Goal: Information Seeking & Learning: Check status

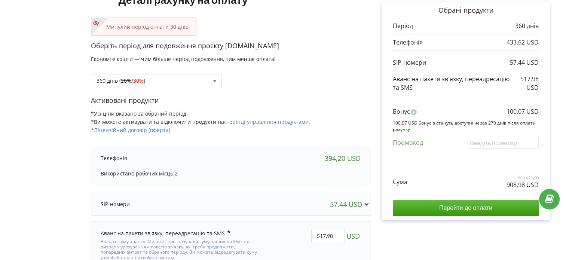
scroll to position [75, 0]
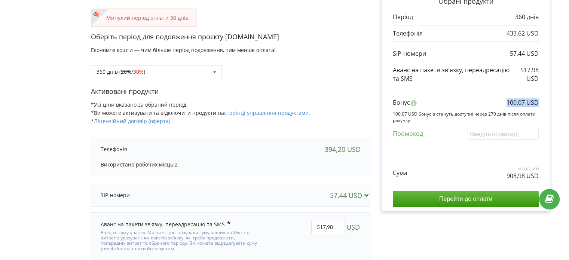
copy p "100,07 USD"
drag, startPoint x: 507, startPoint y: 103, endPoint x: 545, endPoint y: 104, distance: 38.6
click at [545, 104] on div "Обрані продукти Період 360 днів 433,62 USD 57,44 USD 517,98 USD" at bounding box center [466, 102] width 168 height 218
copy p "908,98 USD"
drag, startPoint x: 506, startPoint y: 175, endPoint x: 544, endPoint y: 175, distance: 38.2
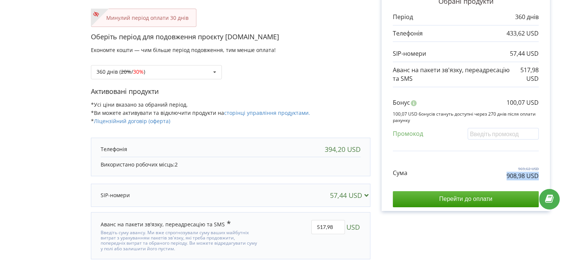
click at [544, 175] on div "Обрані продукти Період 360 днів 433,62 USD 57,44 USD 517,98 USD" at bounding box center [466, 102] width 168 height 218
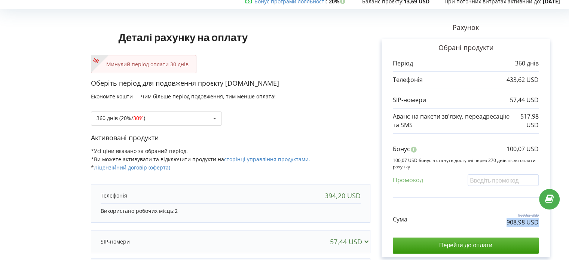
scroll to position [0, 0]
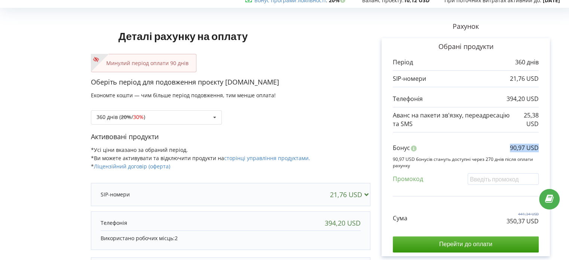
copy p "90,97 USD"
drag, startPoint x: 514, startPoint y: 149, endPoint x: 553, endPoint y: 151, distance: 39.0
click at [553, 151] on div "Рахунок Обрані продукти Період 360 днів 21,76 USD 394,20 USD 25,38 USD Бонус 90…" at bounding box center [466, 168] width 191 height 317
drag, startPoint x: 509, startPoint y: 221, endPoint x: 544, endPoint y: 221, distance: 35.2
click at [544, 221] on div "Обрані продукти Період 360 днів 21,76 USD 394,20 USD 25,38 USD" at bounding box center [466, 147] width 168 height 218
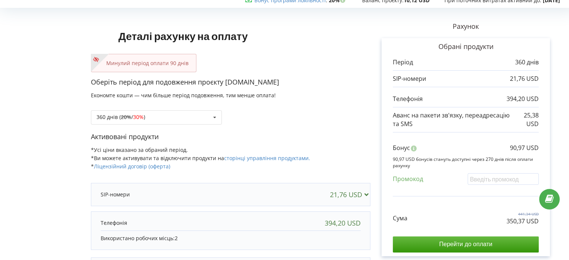
click at [507, 220] on div "Сума 441,34 USD 350,37 USD" at bounding box center [466, 212] width 146 height 25
drag, startPoint x: 507, startPoint y: 219, endPoint x: 539, endPoint y: 218, distance: 31.5
click at [539, 218] on p "350,37 USD" at bounding box center [523, 221] width 32 height 9
copy p "350,37 USD"
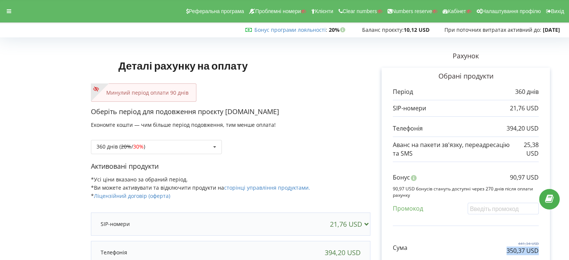
copy div "При поточних витратах активний до: 2025-09-30"
drag, startPoint x: 437, startPoint y: 31, endPoint x: 575, endPoint y: 29, distance: 138.2
click at [569, 29] on html "Реферальна програма Проблемні номери Клієнти Clear numbers Numbers reserve Кабі…" at bounding box center [284, 130] width 569 height 260
click at [5, 15] on div at bounding box center [8, 11] width 13 height 10
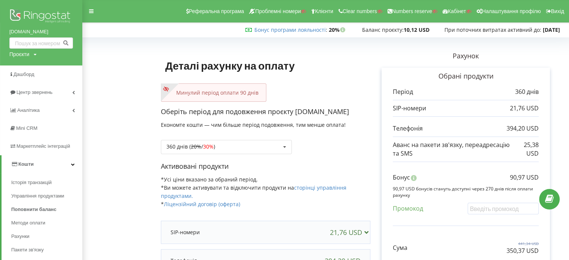
click at [27, 54] on div "Проєкти" at bounding box center [19, 54] width 20 height 7
click at [29, 68] on input "text" at bounding box center [32, 69] width 37 height 11
paste input "europassage.com.ua"
type input "europassage.com.ua"
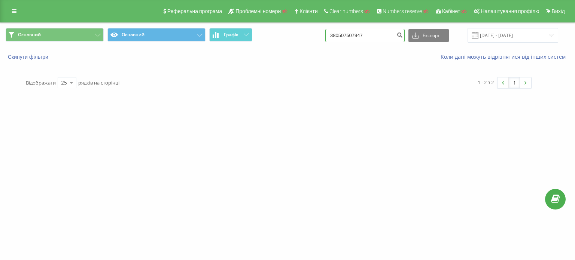
click at [357, 37] on input "380507507947" at bounding box center [364, 35] width 79 height 13
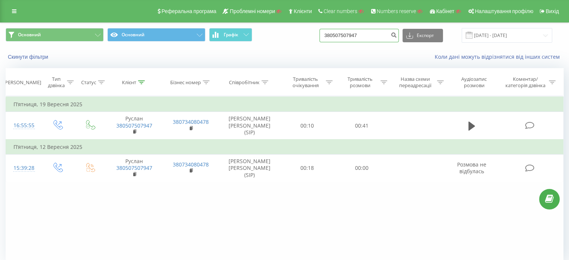
paste input "067 555-11-1"
click at [367, 37] on input "38 067 555-11-17" at bounding box center [359, 35] width 79 height 13
click at [361, 34] on input "38 067 555-1117" at bounding box center [359, 35] width 79 height 13
type input "38 067 5551117"
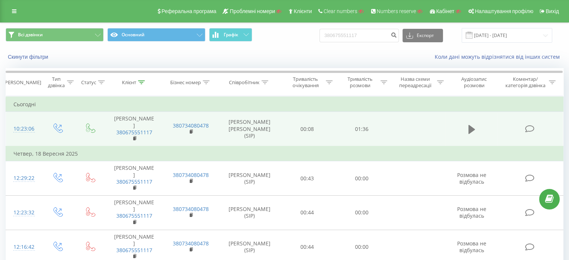
click at [470, 127] on icon at bounding box center [472, 129] width 7 height 9
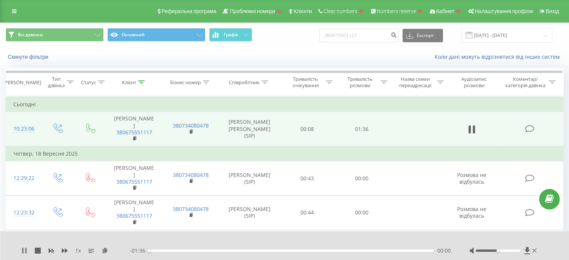
click at [24, 251] on icon at bounding box center [24, 251] width 6 height 6
click at [104, 253] on icon at bounding box center [105, 250] width 6 height 5
click at [347, 33] on input "380675551117" at bounding box center [359, 35] width 79 height 13
click at [346, 33] on input "380675551117" at bounding box center [359, 35] width 79 height 13
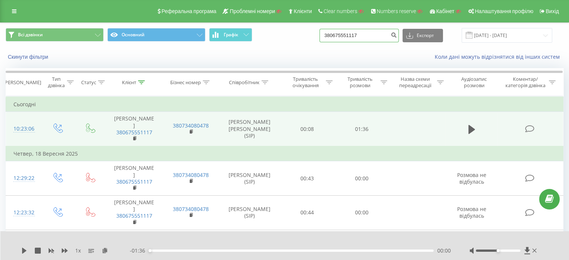
paste input "993941763"
type input "380993941763"
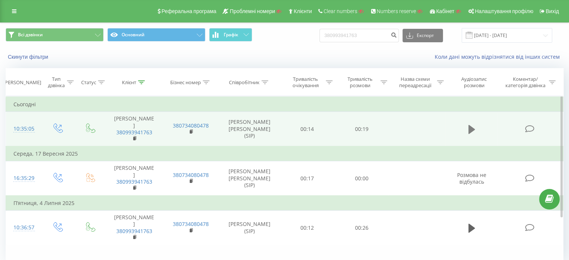
click at [476, 127] on button at bounding box center [471, 129] width 11 height 11
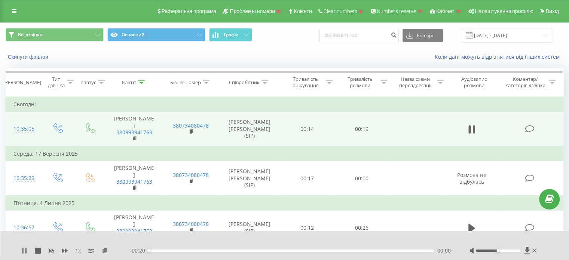
click at [21, 253] on icon at bounding box center [24, 251] width 6 height 6
click at [105, 249] on icon at bounding box center [105, 250] width 6 height 5
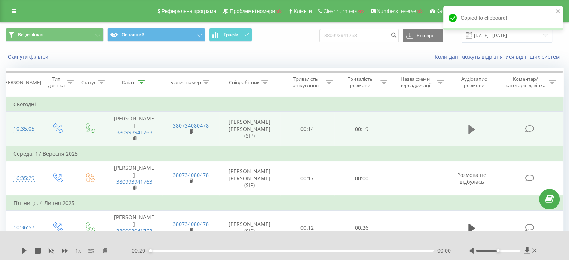
click at [475, 124] on button at bounding box center [471, 129] width 11 height 11
click at [471, 127] on icon at bounding box center [472, 129] width 7 height 10
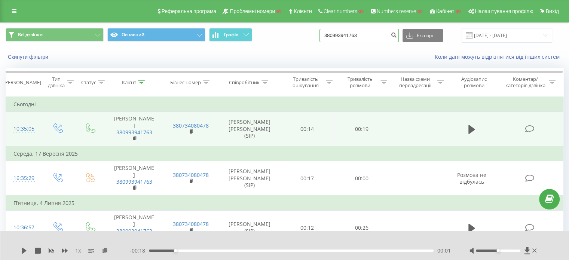
click at [377, 35] on input "380993941763" at bounding box center [359, 35] width 79 height 13
click at [378, 33] on input "380993941763" at bounding box center [359, 35] width 79 height 13
click at [377, 33] on input "380993941763" at bounding box center [359, 35] width 79 height 13
paste input "380967150075"
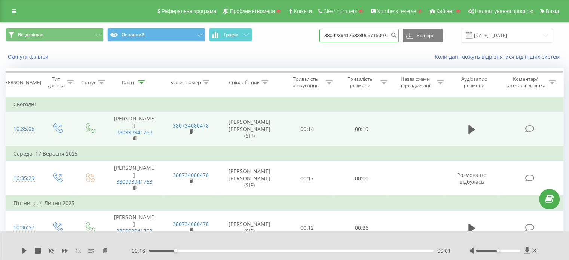
scroll to position [0, 6]
click at [373, 31] on input "380993941763380967150075" at bounding box center [359, 35] width 79 height 13
paste input
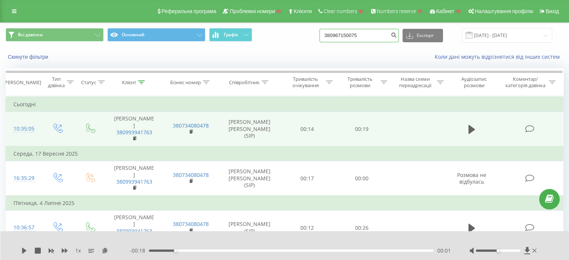
scroll to position [0, 0]
type input "380967150075"
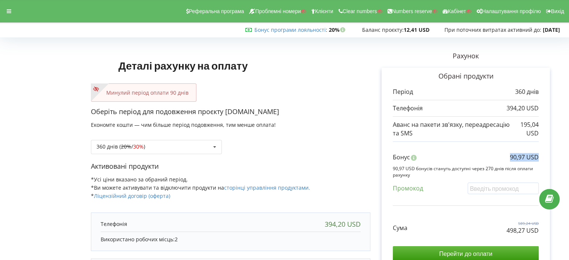
copy p "90,97 USD"
drag, startPoint x: 511, startPoint y: 157, endPoint x: 541, endPoint y: 157, distance: 30.0
click at [541, 157] on div "Обрані продукти Період 360 днів 394,20 USD 195,04 USD Бонус" at bounding box center [466, 167] width 168 height 198
copy div "ри поточних витратах активний до: 2025-09-29"
drag, startPoint x: 438, startPoint y: 27, endPoint x: 291, endPoint y: 188, distance: 218.4
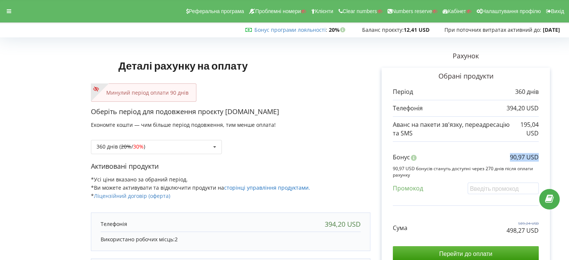
click at [560, 31] on div "Бонус програми лояльності : Бонус : 20% 12,41 USD" at bounding box center [283, 29] width 566 height 7
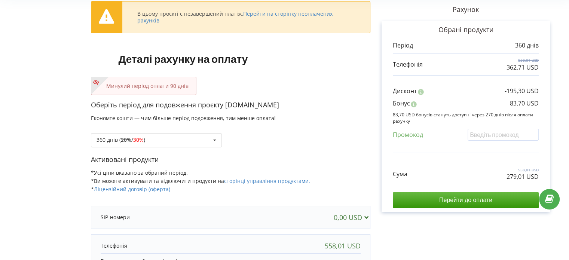
scroll to position [75, 0]
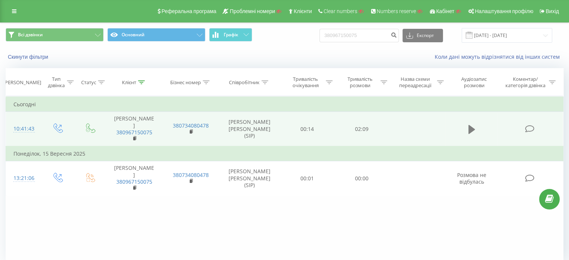
click at [474, 125] on icon at bounding box center [472, 129] width 7 height 9
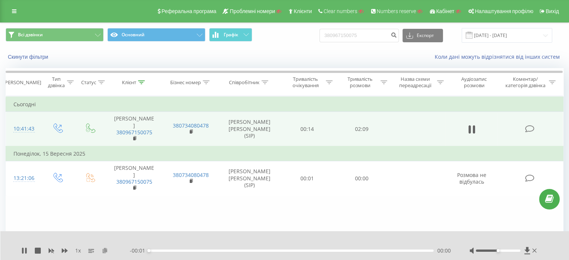
click at [107, 252] on icon at bounding box center [105, 250] width 6 height 5
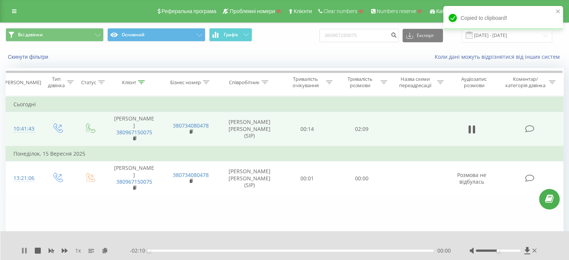
click at [24, 251] on icon at bounding box center [24, 251] width 6 height 6
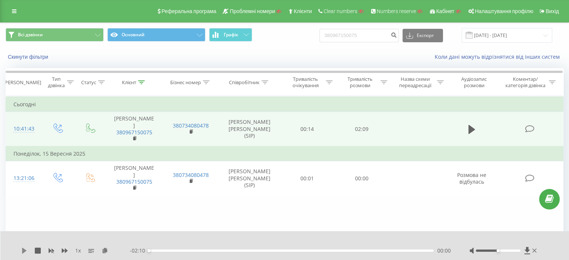
click at [24, 253] on icon at bounding box center [24, 251] width 6 height 6
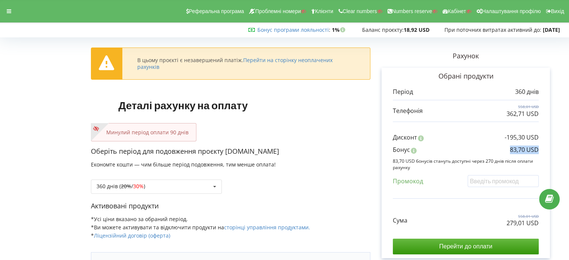
copy p "83,70 USD"
drag, startPoint x: 510, startPoint y: 151, endPoint x: 541, endPoint y: 154, distance: 30.9
click at [541, 154] on div "Обрані продукти Період 360 днів 558,01 USD 362,71 USD" at bounding box center [466, 163] width 168 height 191
copy p "[DOMAIN_NAME]"
drag, startPoint x: 227, startPoint y: 152, endPoint x: 265, endPoint y: 152, distance: 38.6
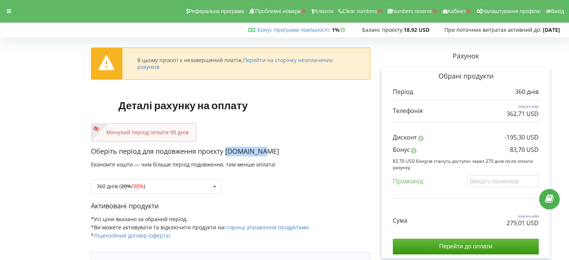
click at [265, 152] on p "Оберіть період для подовження проєкту [DOMAIN_NAME]" at bounding box center [231, 152] width 280 height 10
click at [8, 13] on icon at bounding box center [9, 11] width 4 height 5
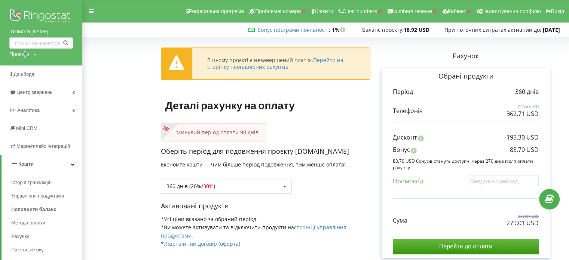
click at [25, 52] on div "Проєкти" at bounding box center [19, 54] width 20 height 7
click at [37, 71] on input "text" at bounding box center [32, 69] width 37 height 11
paste input "blankets.com.ua"
type input "blankets.com.ua"
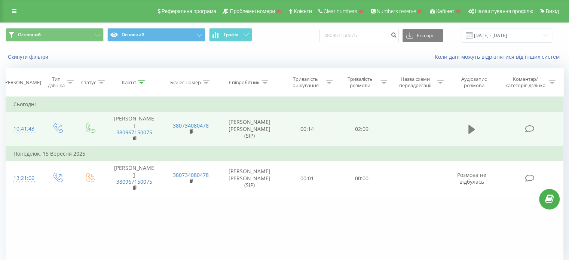
click at [469, 124] on icon at bounding box center [472, 129] width 7 height 10
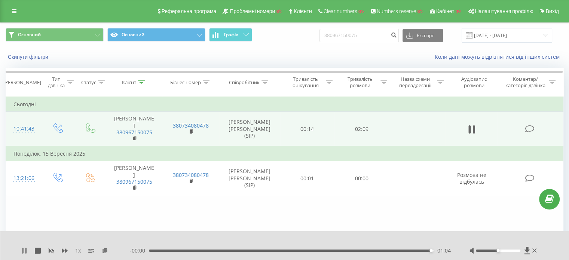
click at [22, 248] on icon at bounding box center [24, 251] width 6 height 6
click at [352, 40] on input "380967150075" at bounding box center [359, 35] width 79 height 13
paste input "+380 (66) 168 33 78"
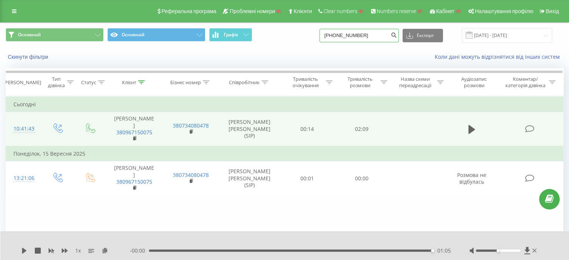
click at [356, 35] on input "+380 (66) 168 33 78" at bounding box center [359, 35] width 79 height 13
click at [349, 36] on input "+380 (66) 168 33 78" at bounding box center [359, 35] width 79 height 13
click at [356, 34] on input "+380 (66) 168 33 78" at bounding box center [359, 35] width 79 height 13
click at [349, 34] on input "+380 (66 168 33 78" at bounding box center [359, 35] width 79 height 13
click at [338, 34] on input "+380 66 168 33 78" at bounding box center [359, 35] width 79 height 13
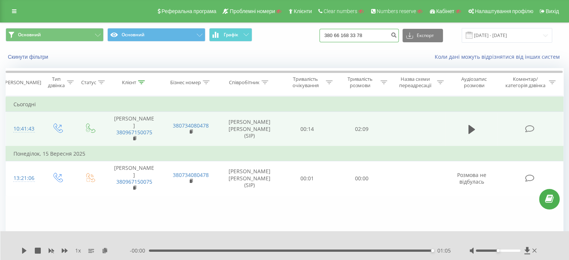
type input "380 66 168 33 78"
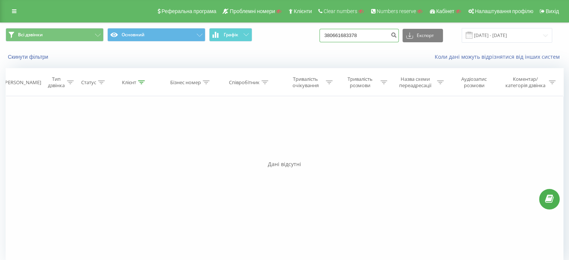
click at [350, 35] on input "380661683378" at bounding box center [359, 35] width 79 height 13
click at [397, 33] on icon "submit" at bounding box center [394, 34] width 6 height 4
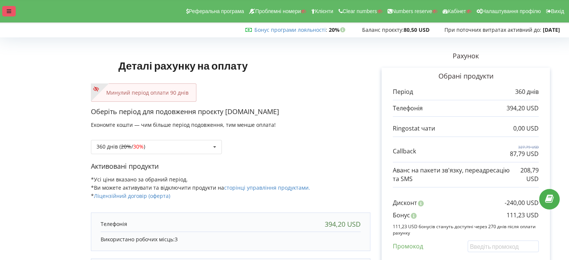
click at [3, 11] on div at bounding box center [8, 11] width 13 height 10
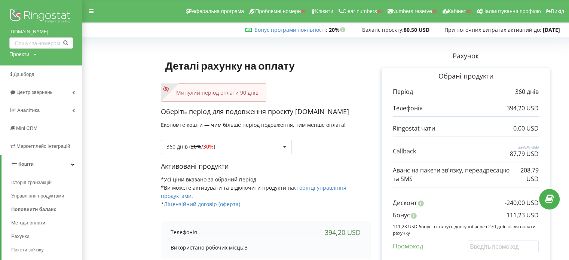
click at [343, 152] on div "360 днів ( 20% / 30% ) Поповнити баланс без подовження 20% / 30% 30% / 40%" at bounding box center [266, 141] width 210 height 25
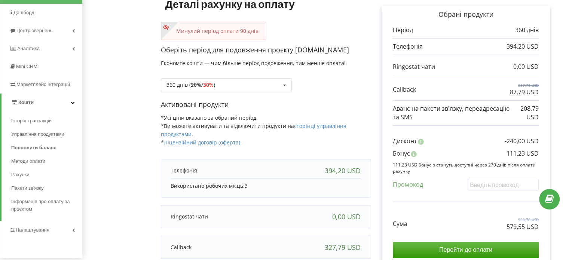
scroll to position [75, 0]
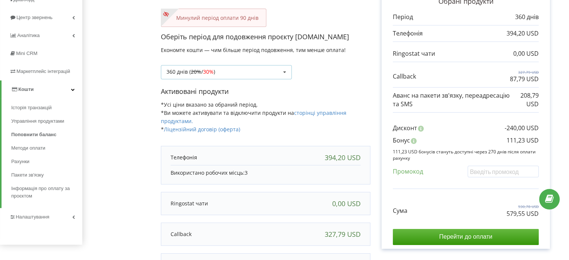
click at [268, 71] on div "360 днів ( 20% / 30% ) Поповнити баланс без подовження 20% / 30% 30% / 40%" at bounding box center [226, 72] width 131 height 14
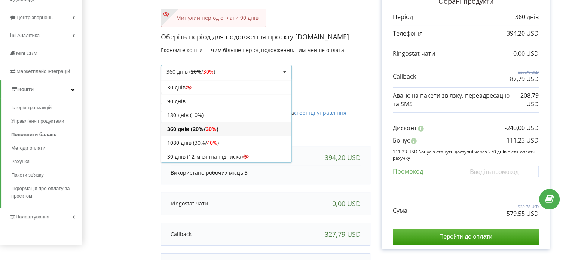
click at [205, 127] on div "360 днів ( 20% / 30% )" at bounding box center [226, 129] width 130 height 14
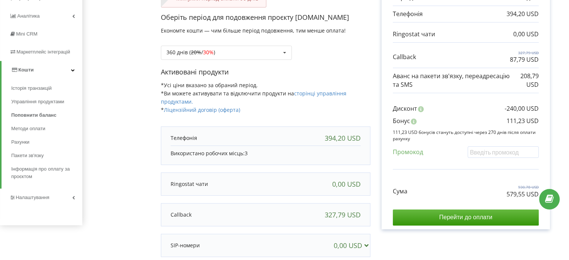
scroll to position [112, 0]
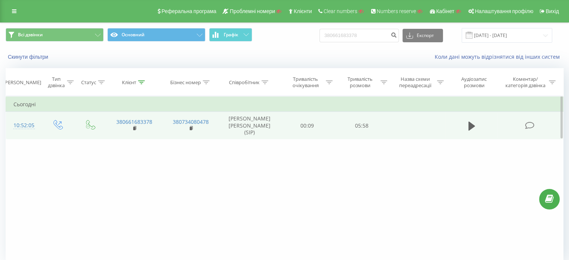
click at [21, 129] on div at bounding box center [23, 129] width 20 height 0
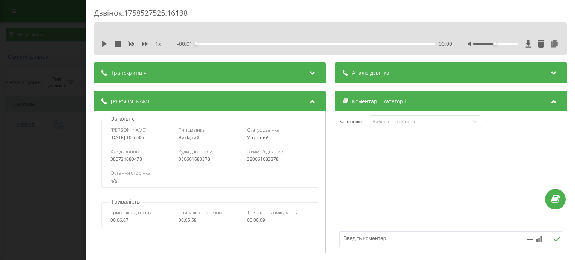
click at [234, 76] on div "Транскрипція" at bounding box center [210, 73] width 232 height 21
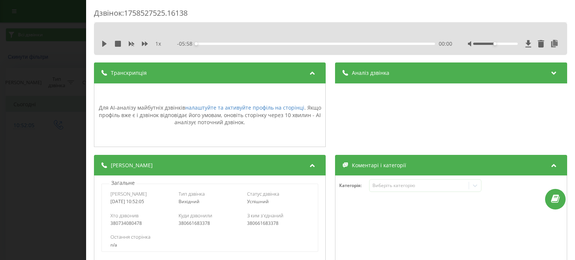
click at [44, 101] on div "Дзвінок : 1758527525.16138 1 x - 05:58 00:00 00:00 Транскрипція Для AI-аналізу …" at bounding box center [287, 130] width 575 height 260
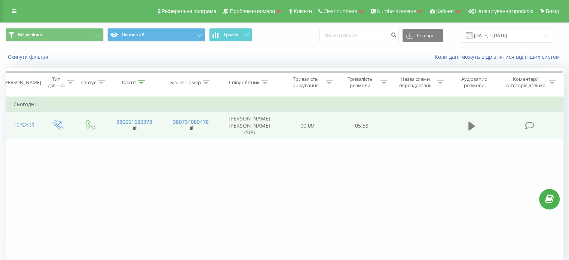
click at [472, 123] on icon at bounding box center [472, 126] width 7 height 10
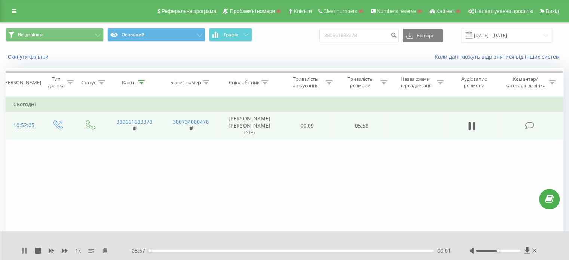
click at [24, 250] on icon at bounding box center [24, 251] width 6 height 6
click at [102, 252] on icon at bounding box center [105, 250] width 6 height 5
click at [364, 34] on input "380661683378" at bounding box center [359, 35] width 79 height 13
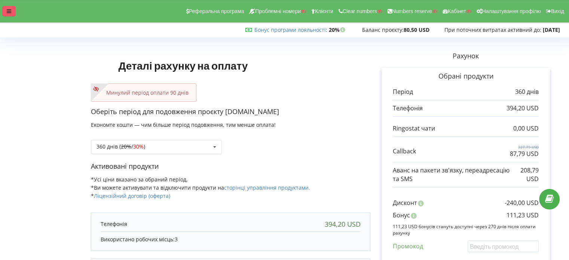
click at [7, 12] on icon at bounding box center [9, 11] width 4 height 5
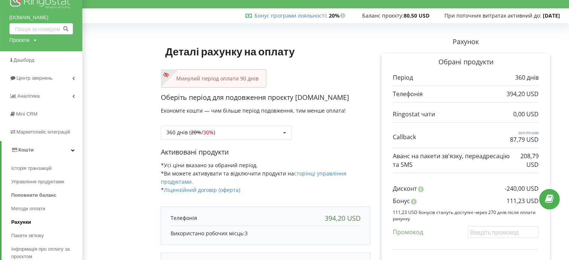
scroll to position [37, 0]
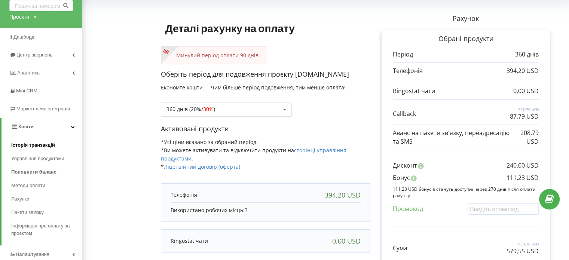
click at [32, 145] on span "Історія транзакцій" at bounding box center [33, 145] width 44 height 7
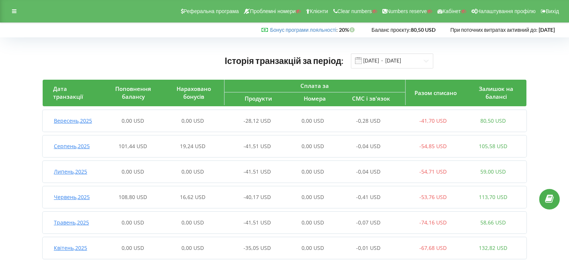
click at [82, 121] on span "Вересень , 2025" at bounding box center [73, 120] width 38 height 7
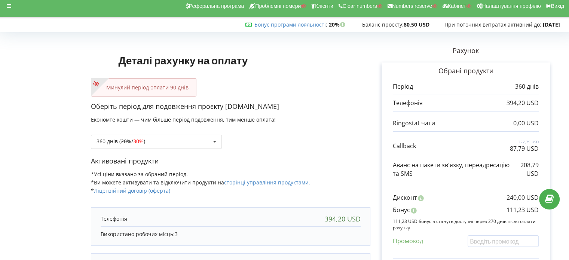
drag, startPoint x: 280, startPoint y: 105, endPoint x: 227, endPoint y: 103, distance: 53.6
click at [227, 103] on p "Оберіть період для подовження проєкту blankets.com.ua" at bounding box center [231, 107] width 280 height 10
copy p "blankets.com.ua"
click at [9, 7] on icon at bounding box center [9, 5] width 4 height 5
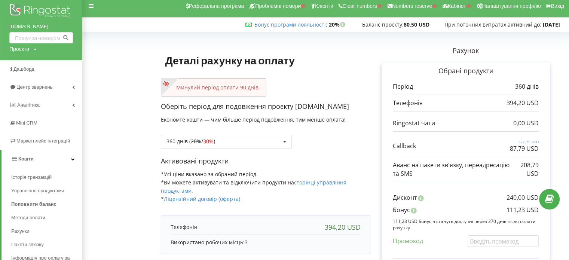
click at [32, 46] on div "Проєкти Пошук" at bounding box center [22, 48] width 27 height 7
click at [33, 64] on input "text" at bounding box center [32, 64] width 37 height 11
paste input "[DOMAIN_NAME]"
type input "[DOMAIN_NAME]"
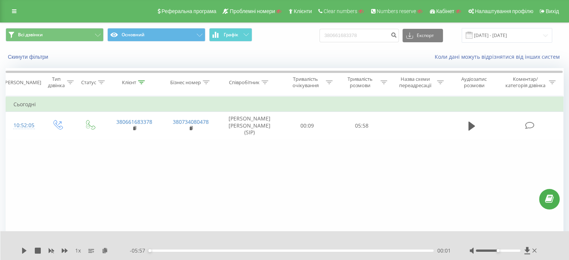
click at [30, 253] on div "1 x" at bounding box center [75, 250] width 109 height 7
click at [25, 252] on icon at bounding box center [24, 251] width 6 height 6
click at [331, 251] on div "03:49" at bounding box center [291, 251] width 285 height 2
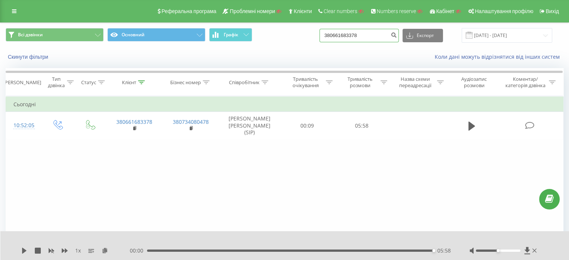
click at [360, 37] on input "380661683378" at bounding box center [359, 35] width 79 height 13
click at [359, 36] on input "380661683378" at bounding box center [359, 35] width 79 height 13
paste input "093 064-55-35"
click at [362, 38] on input "093 064-55-35" at bounding box center [359, 35] width 79 height 13
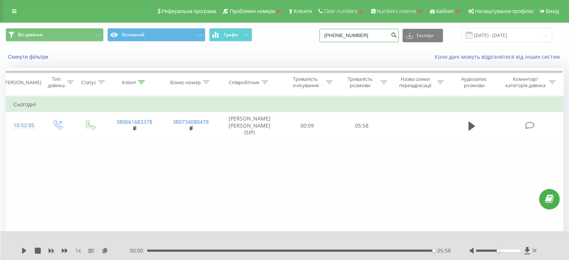
click at [361, 39] on input "093 064-55-35" at bounding box center [359, 35] width 79 height 13
click at [354, 35] on input "093 064-5535" at bounding box center [359, 35] width 79 height 13
type input "093 0645535"
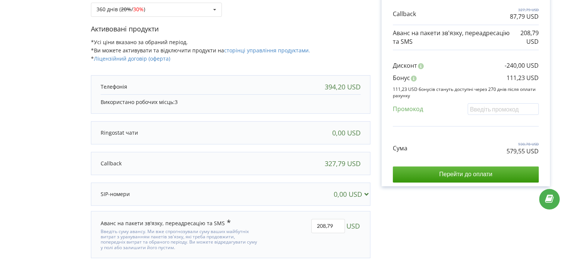
scroll to position [153, 0]
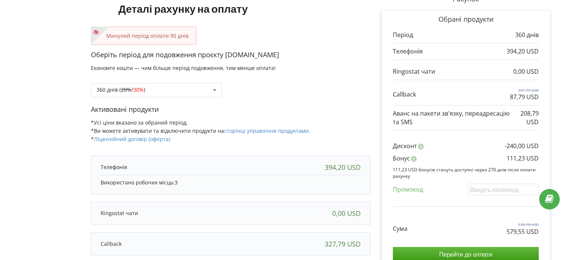
scroll to position [76, 0]
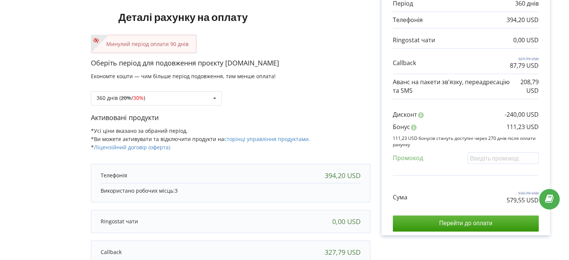
scroll to position [37, 0]
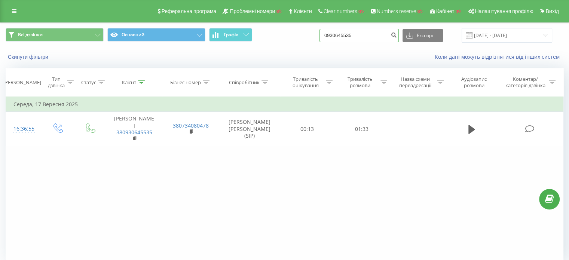
click at [337, 37] on input "0930645535" at bounding box center [359, 35] width 79 height 13
paste input "99 559 829-39-73"
click at [367, 34] on input "99 559 829-39-73" at bounding box center [359, 35] width 79 height 13
click at [361, 35] on input "99 559 829-3973" at bounding box center [359, 35] width 79 height 13
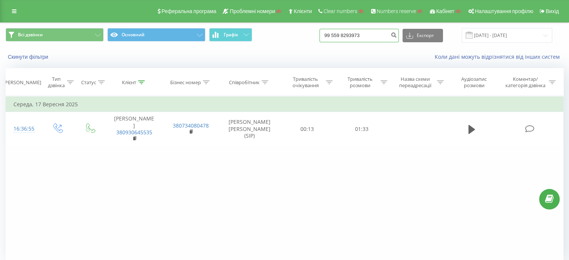
type input "99 559 8293973"
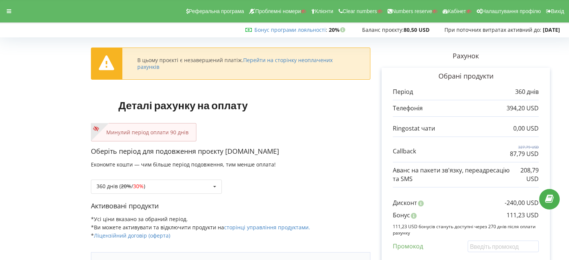
click at [1, 14] on div "Реферальна програма Проблемні номери Клієнти Clear numbers Numbers reserve Кабі…" at bounding box center [285, 11] width 580 height 22
click at [3, 13] on div at bounding box center [8, 11] width 13 height 10
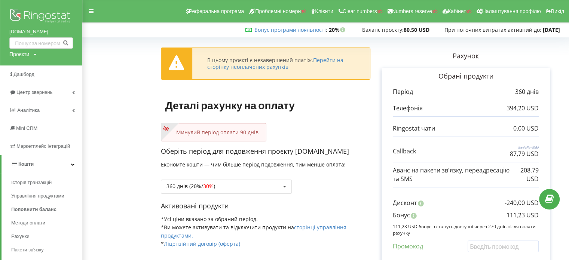
click at [27, 55] on div "Проєкти" at bounding box center [19, 54] width 20 height 7
click at [30, 70] on input "text" at bounding box center [32, 69] width 37 height 11
paste input "carrentalservice.ge"
type input "carrentalservice.ge"
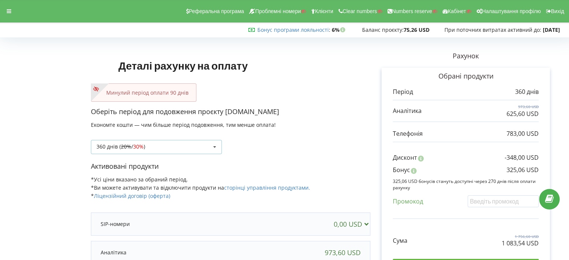
click at [164, 149] on div "360 днів ( 20% / 30% ) Поповнити баланс без подовження 20% / 30% 30% / 40%" at bounding box center [156, 147] width 131 height 14
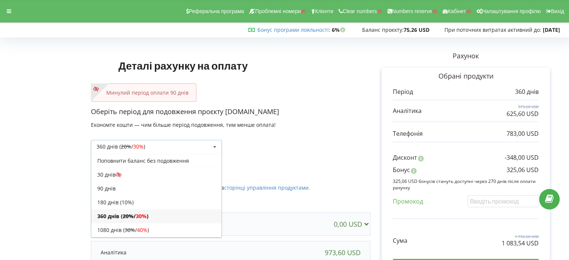
scroll to position [12, 0]
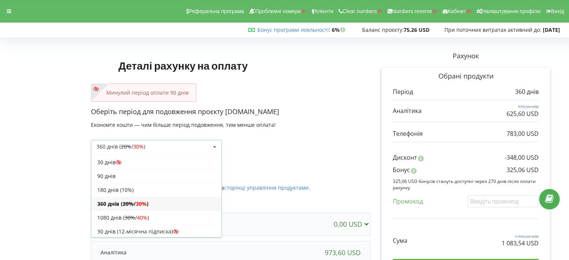
click at [325, 135] on div "360 днів ( 20% / 30% ) Поповнити баланс без подовження 20% / 30% 30% / 40%" at bounding box center [231, 141] width 280 height 25
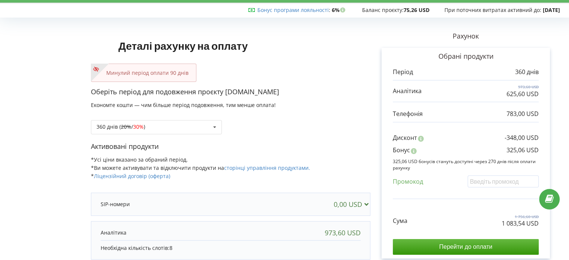
scroll to position [37, 0]
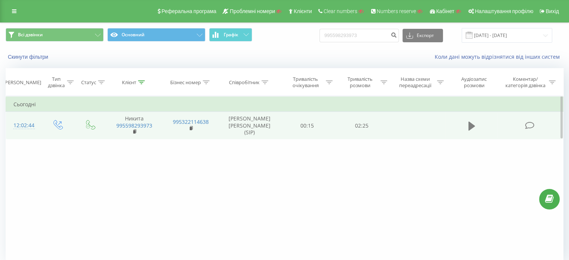
click at [471, 124] on icon at bounding box center [472, 125] width 7 height 9
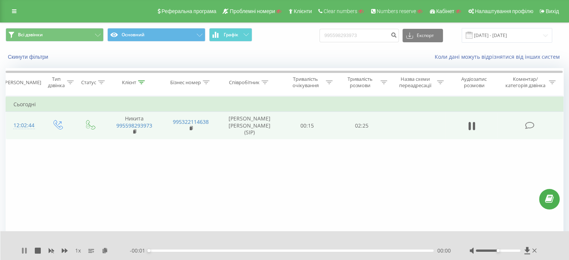
click at [27, 253] on icon at bounding box center [25, 251] width 1 height 6
click at [106, 249] on icon at bounding box center [105, 250] width 6 height 5
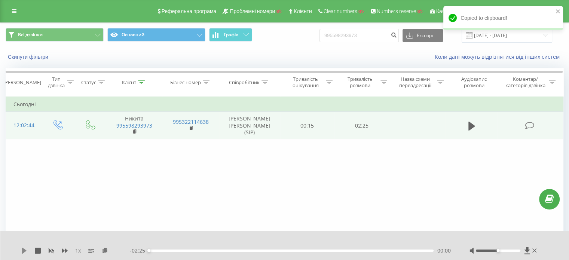
click at [22, 250] on icon at bounding box center [24, 251] width 6 height 6
drag, startPoint x: 497, startPoint y: 251, endPoint x: 571, endPoint y: 257, distance: 74.0
click at [569, 257] on html "ringostat.com 995598293973 Проекти Пошук Дашборд Центр звернень Журнал дзвінків…" at bounding box center [284, 130] width 569 height 260
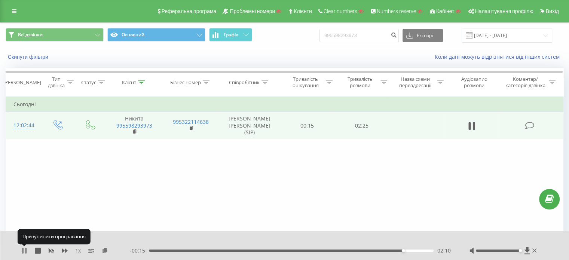
click at [26, 252] on icon at bounding box center [25, 251] width 1 height 6
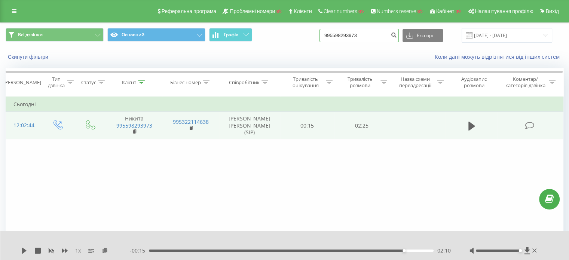
click at [358, 38] on input "995598293973" at bounding box center [359, 35] width 79 height 13
paste input "38 093 486-56-87"
click at [370, 36] on input "38 093 486-56-87" at bounding box center [359, 35] width 79 height 13
click at [369, 36] on input "38 093 486-56-87" at bounding box center [359, 35] width 79 height 13
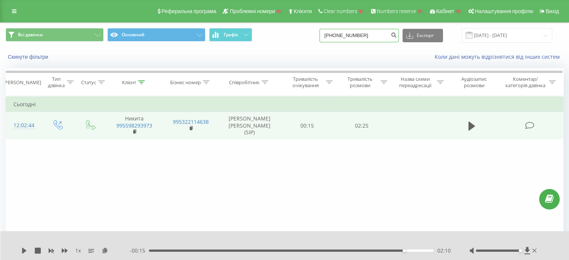
click at [362, 35] on input "38 093 486-5687" at bounding box center [359, 35] width 79 height 13
type input "38 093 4865687"
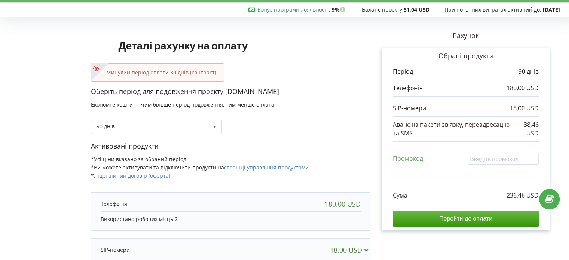
scroll to position [37, 0]
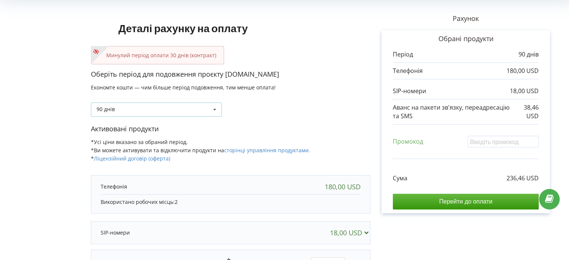
click at [192, 104] on div "90 днів Поповнити баланс без подовження 30 днів 20% / 30% 30% / 40%" at bounding box center [156, 110] width 131 height 14
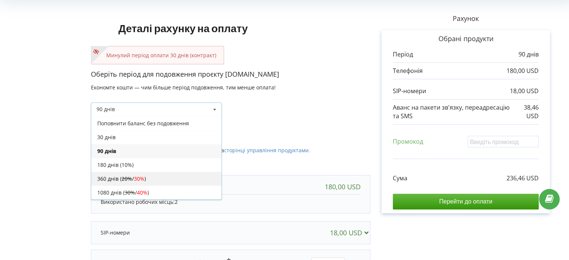
click at [129, 180] on s "20%" at bounding box center [127, 178] width 10 height 7
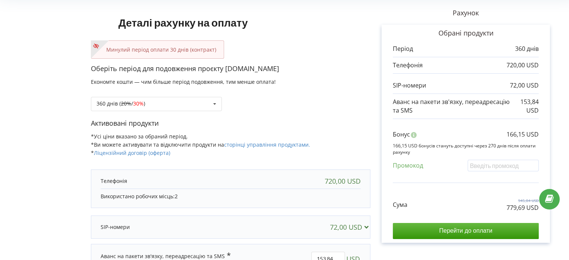
scroll to position [0, 0]
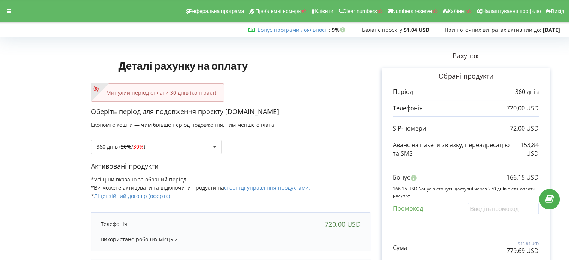
click at [7, 13] on icon at bounding box center [9, 11] width 4 height 5
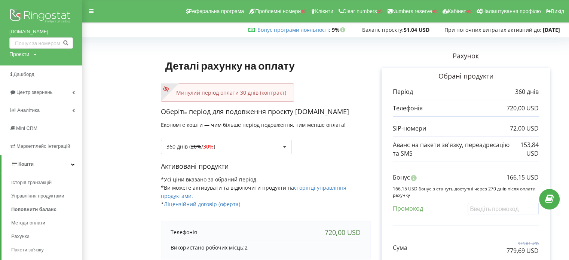
click at [28, 57] on div "Проєкти" at bounding box center [19, 54] width 20 height 7
click at [35, 71] on input "text" at bounding box center [32, 69] width 37 height 11
type input "blankets"
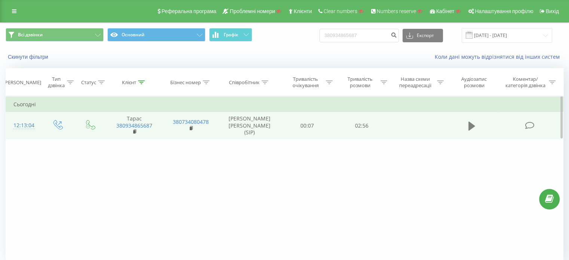
click at [474, 129] on icon at bounding box center [472, 126] width 7 height 10
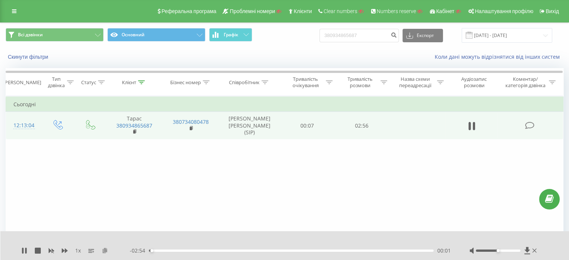
click at [106, 251] on icon at bounding box center [105, 250] width 6 height 5
click at [21, 252] on div "1 x - 02:45 00:11 00:11" at bounding box center [284, 245] width 569 height 29
click at [25, 251] on icon at bounding box center [24, 251] width 6 height 6
click at [473, 124] on icon at bounding box center [472, 125] width 7 height 9
drag, startPoint x: 499, startPoint y: 251, endPoint x: 534, endPoint y: 254, distance: 35.3
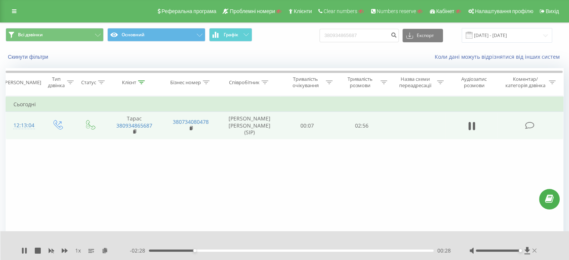
click at [534, 254] on div at bounding box center [504, 250] width 69 height 7
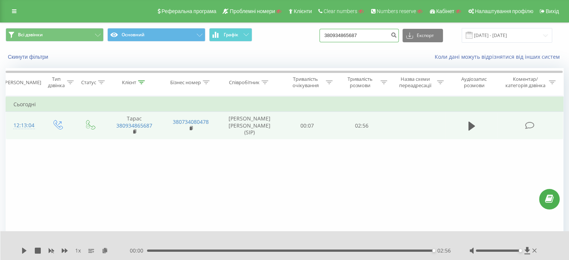
click at [338, 34] on input "380934865687" at bounding box center [359, 35] width 79 height 13
paste input "0673556483"
type input "0673556483"
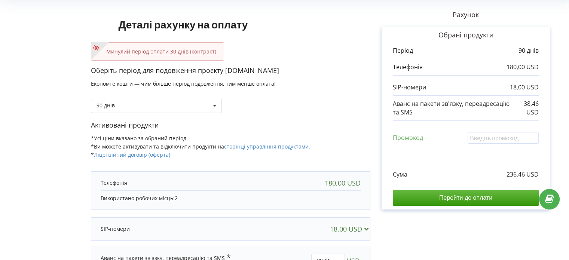
scroll to position [41, 0]
click at [156, 101] on div "90 днів Поповнити баланс без подовження 30 днів 20% / 30% 30% / 40%" at bounding box center [156, 106] width 131 height 14
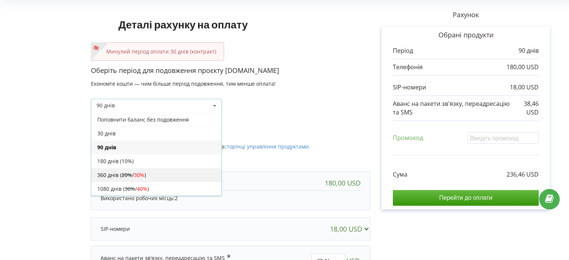
click at [125, 178] on div "360 днів ( 20% / 30% )" at bounding box center [156, 175] width 130 height 14
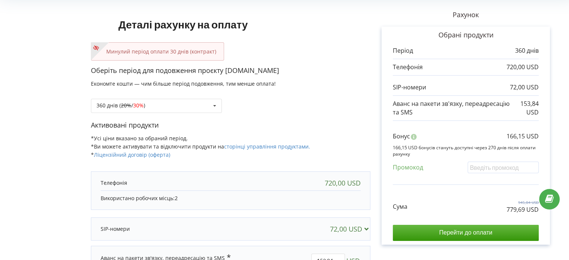
scroll to position [0, 0]
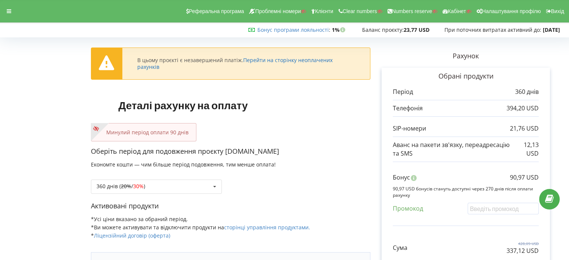
click at [321, 66] on link "Перейти на сторінку неоплачених рахунків" at bounding box center [234, 64] width 195 height 14
click at [187, 190] on div "360 днів ( 20% / 30% ) Поповнити баланс без подовження 20% / 30% 30% / 40%" at bounding box center [156, 187] width 131 height 14
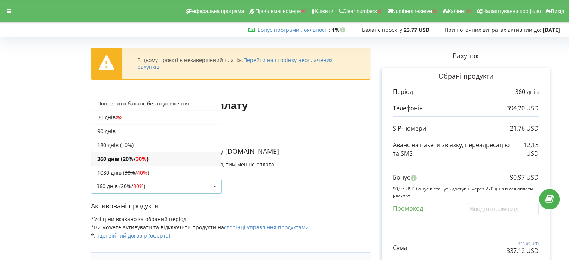
scroll to position [12, 0]
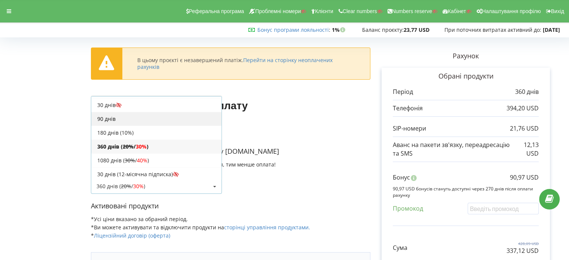
click at [141, 122] on div "90 днів" at bounding box center [156, 119] width 130 height 14
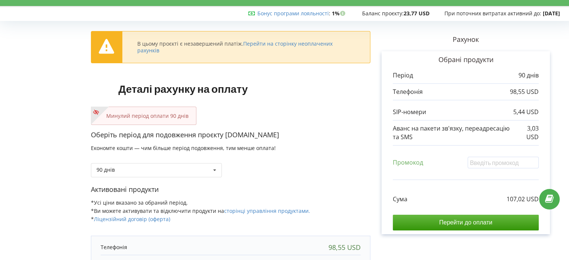
scroll to position [0, 0]
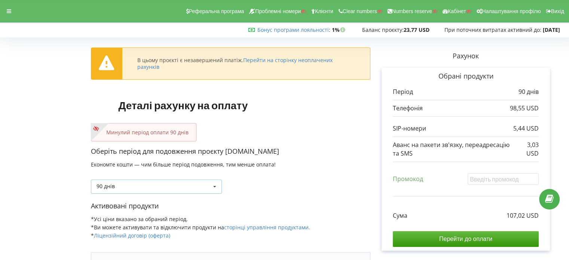
click at [191, 190] on div "90 днів Поповнити баланс без подовження 30 днів 20% / 30% 30% / 40%" at bounding box center [156, 187] width 131 height 14
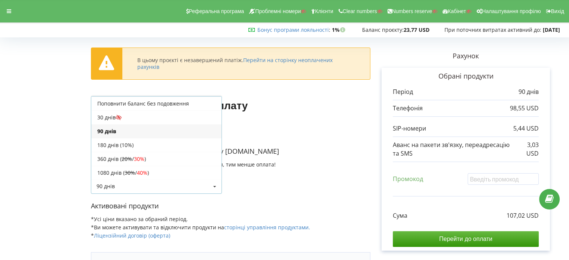
scroll to position [12, 0]
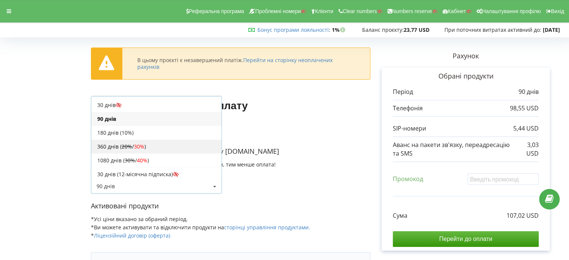
click at [152, 144] on div "360 днів ( 20% / 30% )" at bounding box center [156, 147] width 130 height 14
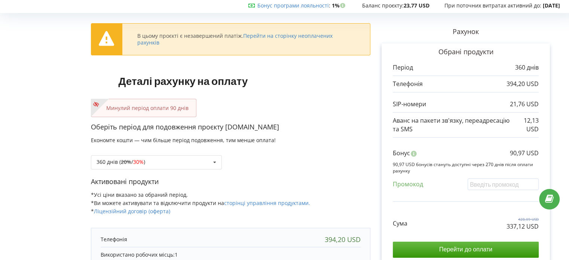
scroll to position [37, 0]
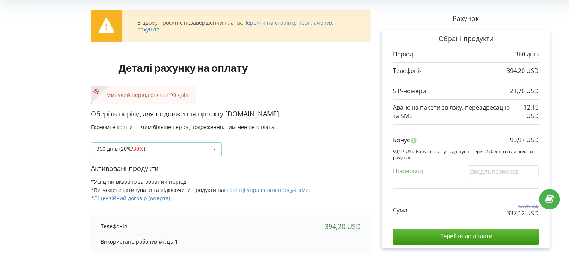
click at [147, 147] on div "360 днів ( 20% / 30% ) Поповнити баланс без подовження 20% / 30% 30% / 40%" at bounding box center [156, 149] width 131 height 14
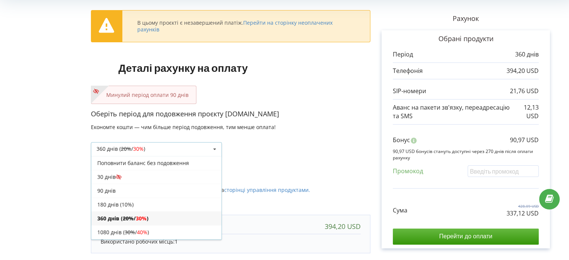
scroll to position [12, 0]
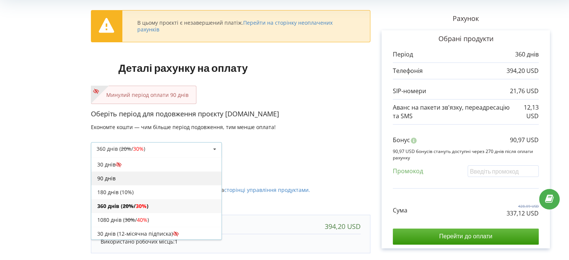
click at [130, 179] on div "90 днів" at bounding box center [156, 178] width 130 height 14
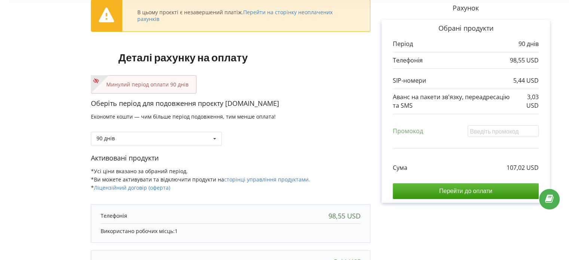
scroll to position [0, 0]
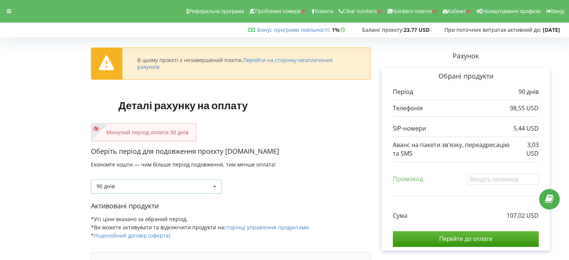
click at [159, 185] on div "90 днів Поповнити баланс без подовження 30 днів 20% / 30% 30% / 40%" at bounding box center [156, 187] width 131 height 14
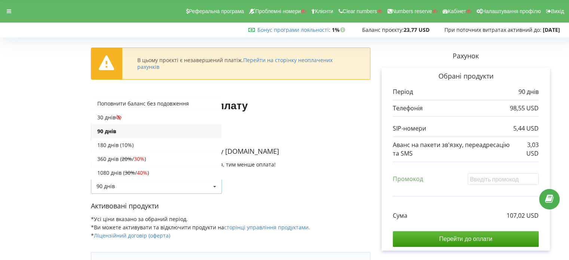
scroll to position [12, 0]
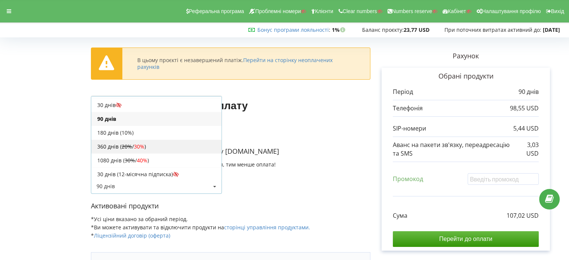
click at [150, 145] on div "360 днів ( 20% / 30% )" at bounding box center [156, 147] width 130 height 14
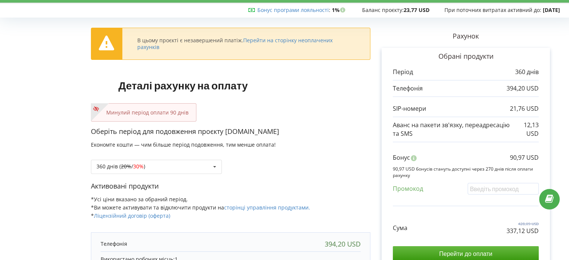
scroll to position [37, 0]
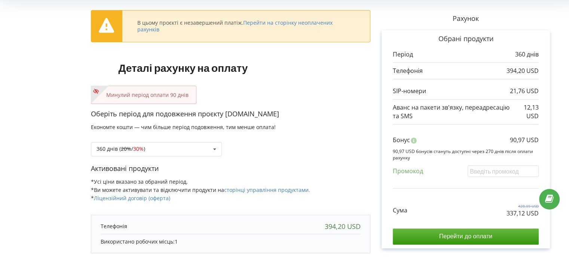
copy p "[DOMAIN_NAME]"
drag, startPoint x: 290, startPoint y: 115, endPoint x: 226, endPoint y: 118, distance: 64.1
click at [226, 118] on p "Оберіть період для подовження проєкту [DOMAIN_NAME]" at bounding box center [231, 114] width 280 height 10
copy p "90,97 USD"
drag, startPoint x: 510, startPoint y: 137, endPoint x: 452, endPoint y: 218, distance: 99.1
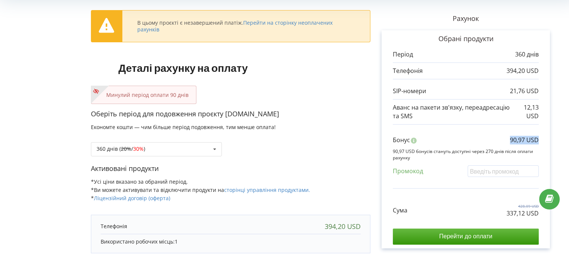
click at [545, 144] on div "Обрані продукти Період 360 днів 394,20 USD 21,76 USD 12,13 USD" at bounding box center [466, 139] width 168 height 218
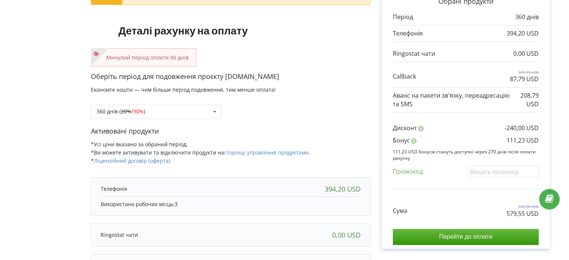
scroll to position [112, 0]
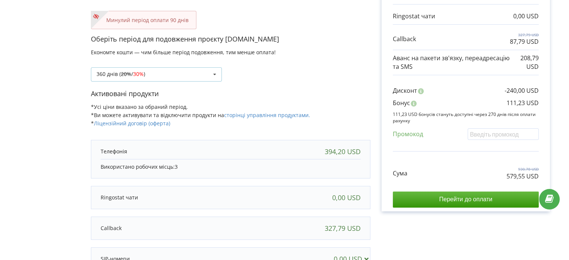
click at [194, 73] on div "360 днів ( 20% / 30% ) Поповнити баланс без подовження 20% / 30% 30% / 40%" at bounding box center [156, 74] width 131 height 14
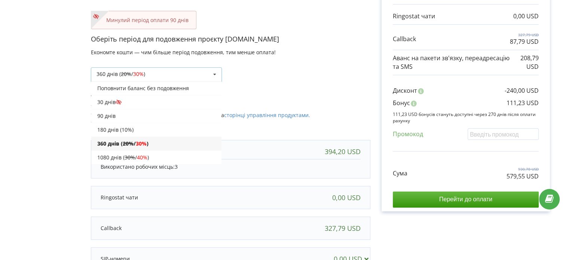
scroll to position [12, 0]
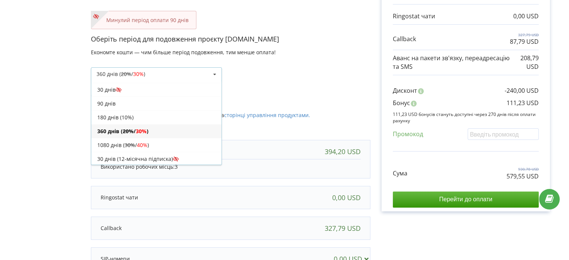
click at [337, 75] on div "360 днів ( 20% / 30% ) Поповнити баланс без подовження 20% / 30% 30% / 40%" at bounding box center [231, 68] width 280 height 25
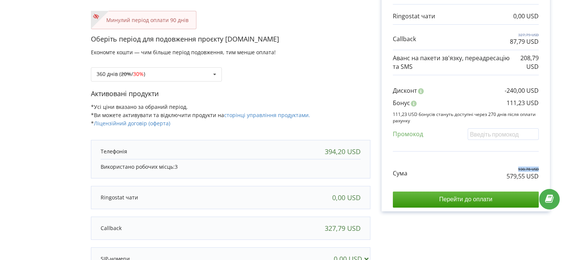
drag, startPoint x: 519, startPoint y: 168, endPoint x: 545, endPoint y: 169, distance: 26.2
click at [545, 169] on div "Обрані продукти Період 360 днів 394,20 USD 0,00 USD 327,79 USD" at bounding box center [466, 83] width 168 height 256
copy p "930,78 USD"
click at [546, 169] on div "Обрані продукти Період 360 днів 394,20 USD 0,00 USD 327,79 USD" at bounding box center [466, 83] width 168 height 256
drag, startPoint x: 545, startPoint y: 167, endPoint x: 517, endPoint y: 167, distance: 28.1
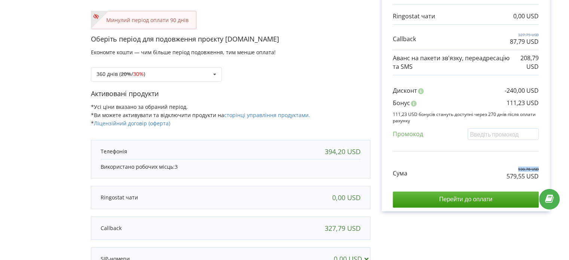
click at [517, 167] on div "Обрані продукти Період 360 днів 394,20 USD 0,00 USD 327,79 USD" at bounding box center [466, 83] width 168 height 256
copy p "930,78 USD"
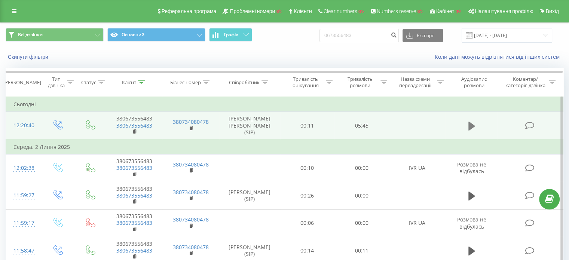
click at [470, 126] on icon at bounding box center [472, 125] width 7 height 9
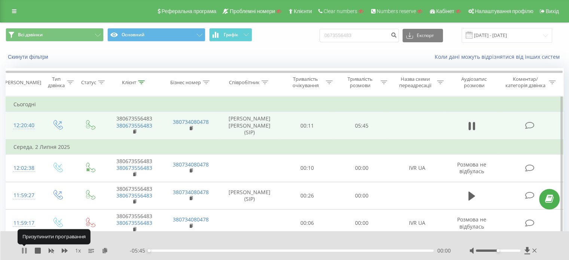
click at [23, 251] on icon at bounding box center [22, 251] width 1 height 6
click at [108, 253] on button at bounding box center [105, 251] width 6 height 6
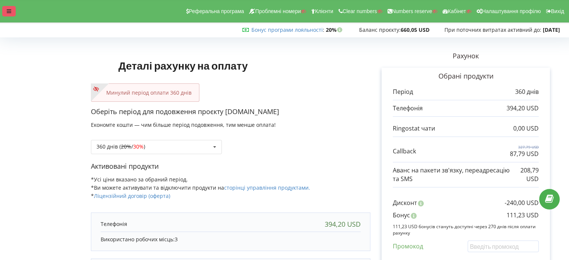
click at [14, 13] on div at bounding box center [8, 11] width 13 height 10
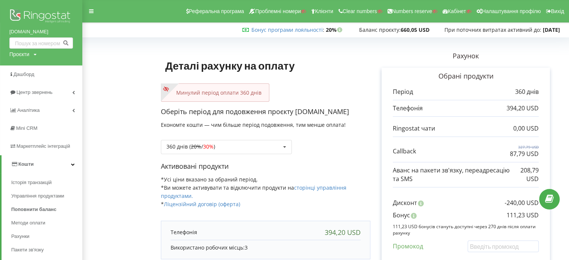
click at [34, 54] on icon at bounding box center [35, 54] width 3 height 4
click at [38, 69] on input "text" at bounding box center [32, 69] width 37 height 11
paste input "[DOMAIN_NAME]"
type input "[DOMAIN_NAME]"
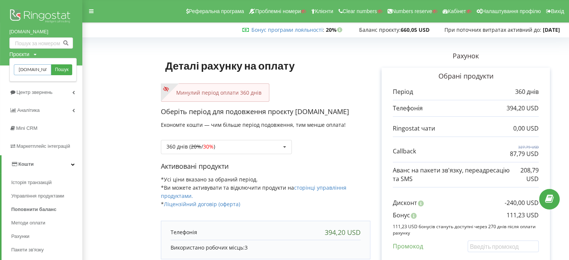
scroll to position [0, 4]
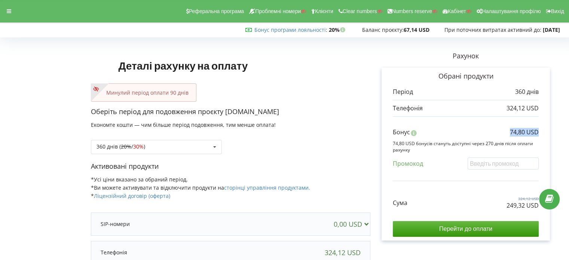
copy p "74,80 USD"
drag, startPoint x: 510, startPoint y: 133, endPoint x: 369, endPoint y: 226, distance: 168.3
click at [536, 130] on div "Бонус 74,80 USD" at bounding box center [466, 134] width 146 height 12
